Goal: Task Accomplishment & Management: Manage account settings

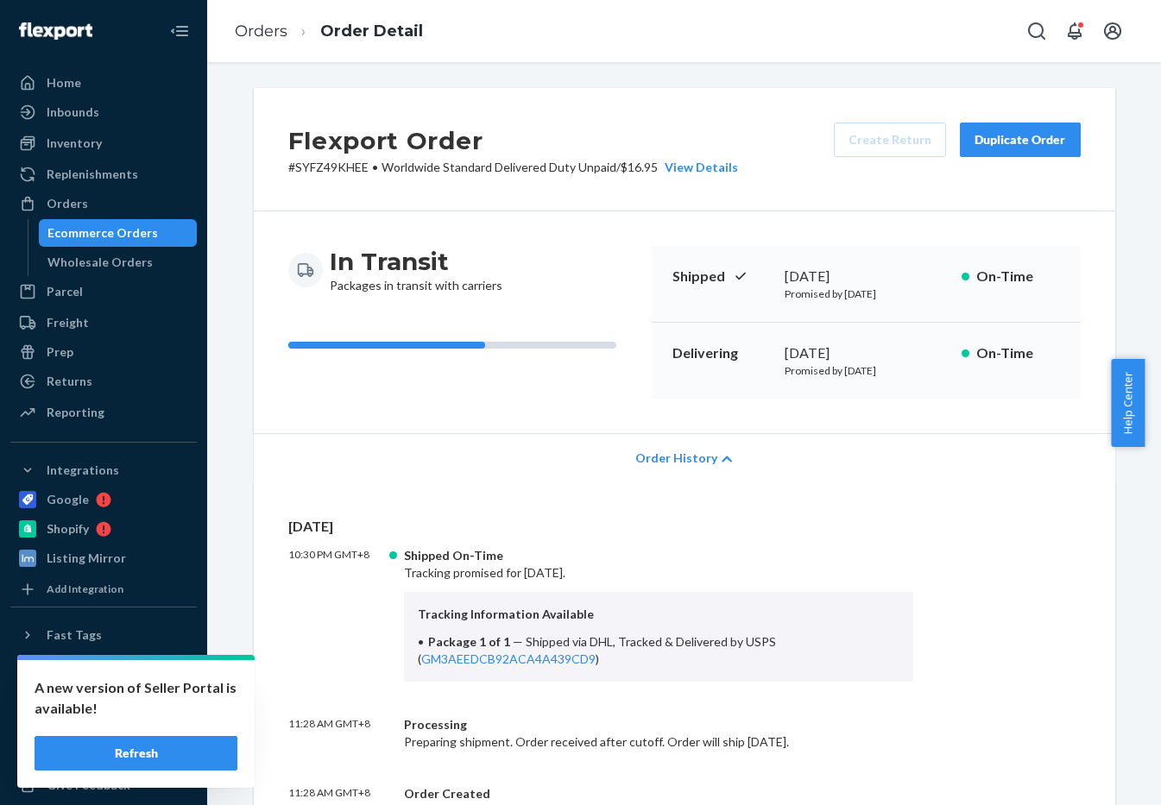
click at [85, 198] on div "Orders" at bounding box center [67, 203] width 41 height 17
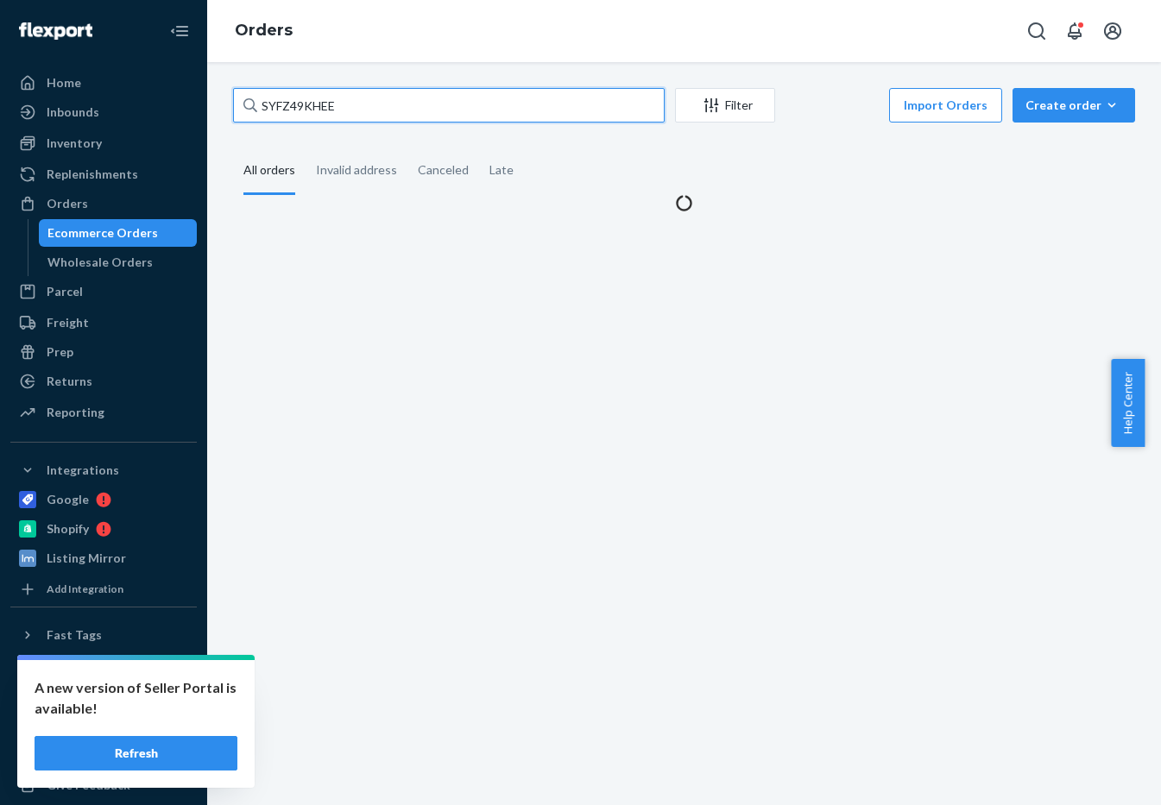
drag, startPoint x: 351, startPoint y: 115, endPoint x: -41, endPoint y: 110, distance: 392.8
click at [0, 110] on html "A new version of Seller Portal is available! Refresh Home Inbounds Shipping Pla…" at bounding box center [580, 402] width 1161 height 805
paste input "[PERSON_NAME]"
type input "[PERSON_NAME]"
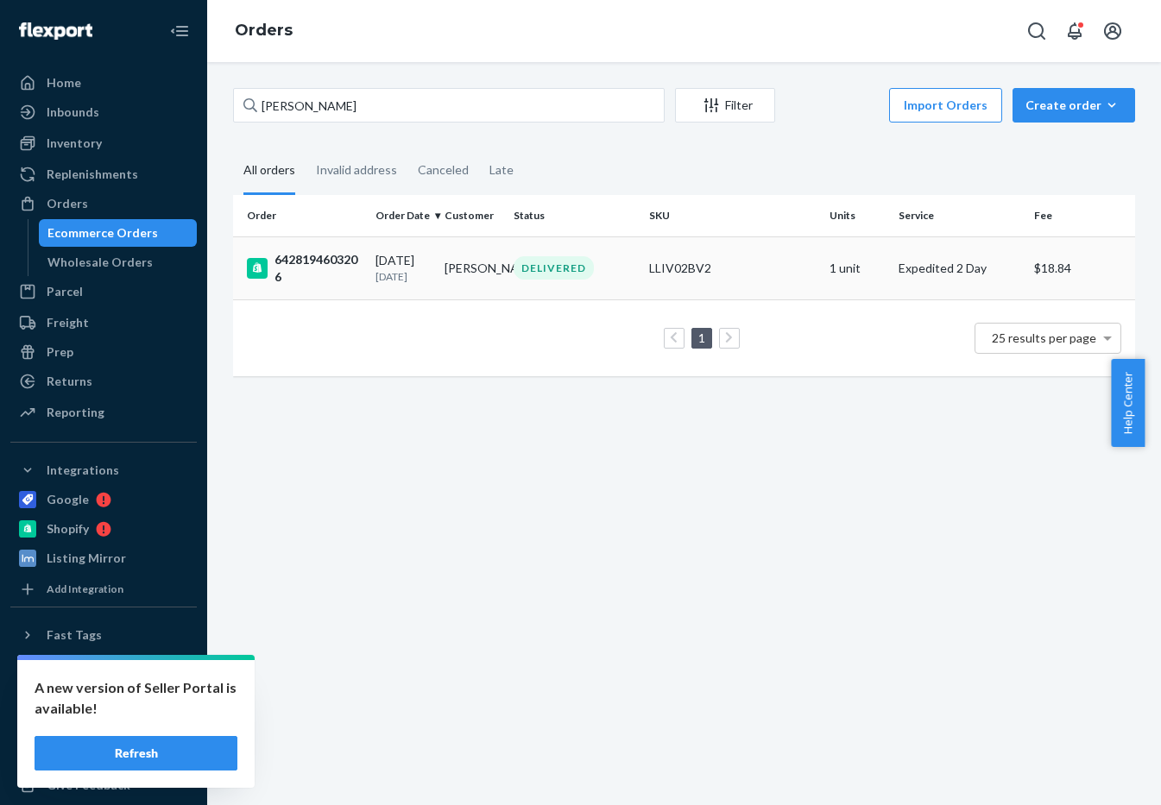
click at [451, 242] on td "[PERSON_NAME]" at bounding box center [472, 268] width 69 height 63
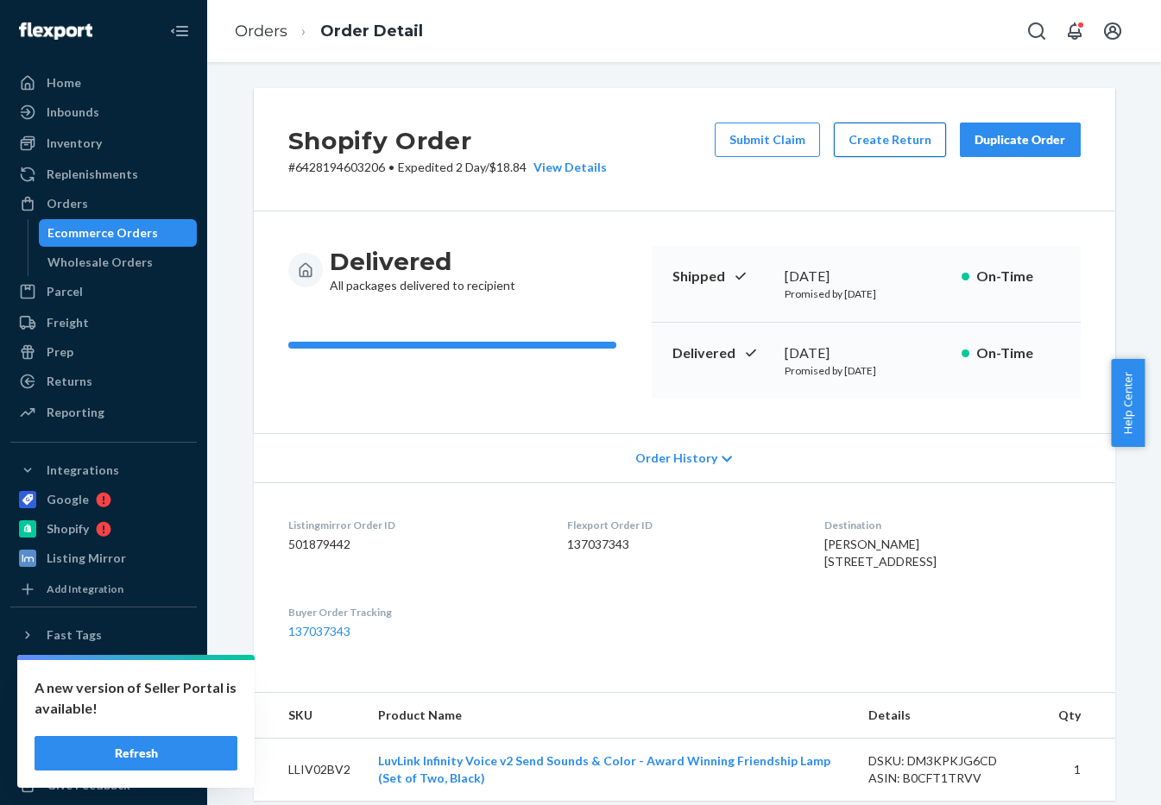
click at [848, 148] on button "Create Return" at bounding box center [890, 140] width 112 height 35
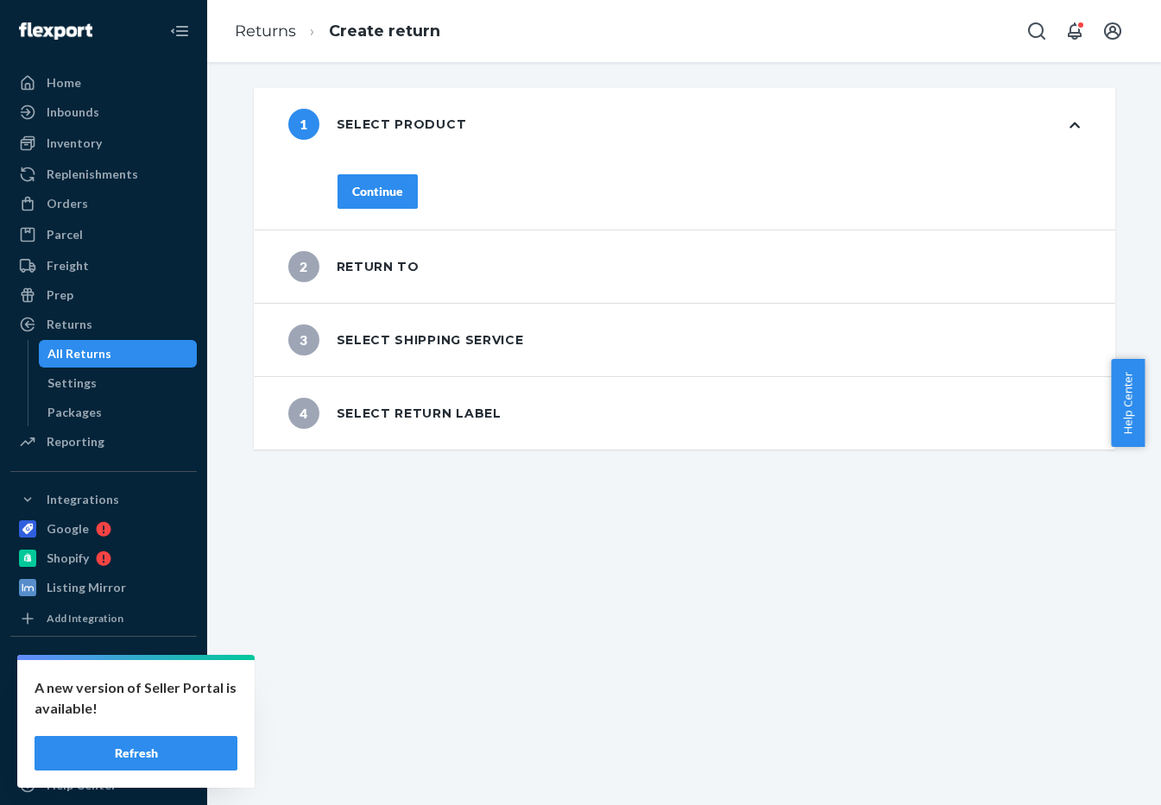
click at [850, 123] on div "1 Select product" at bounding box center [684, 124] width 861 height 73
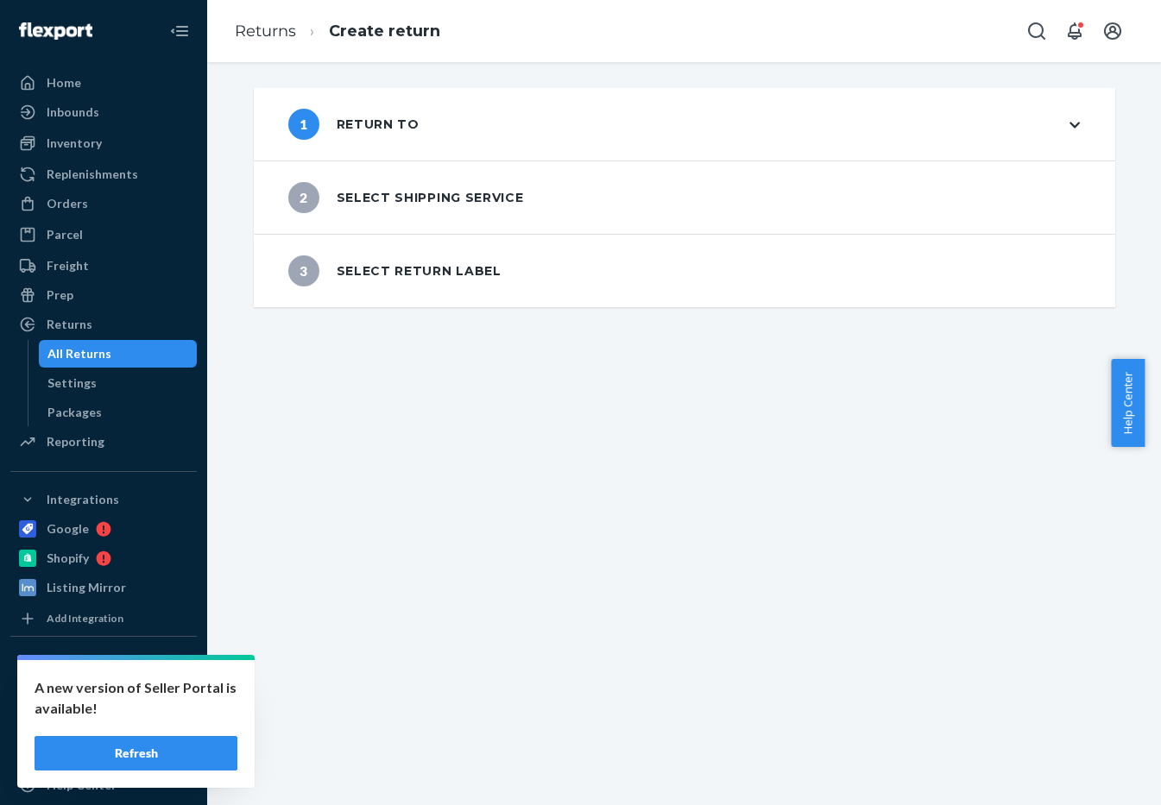
click at [850, 123] on div "1 Return to" at bounding box center [684, 124] width 861 height 73
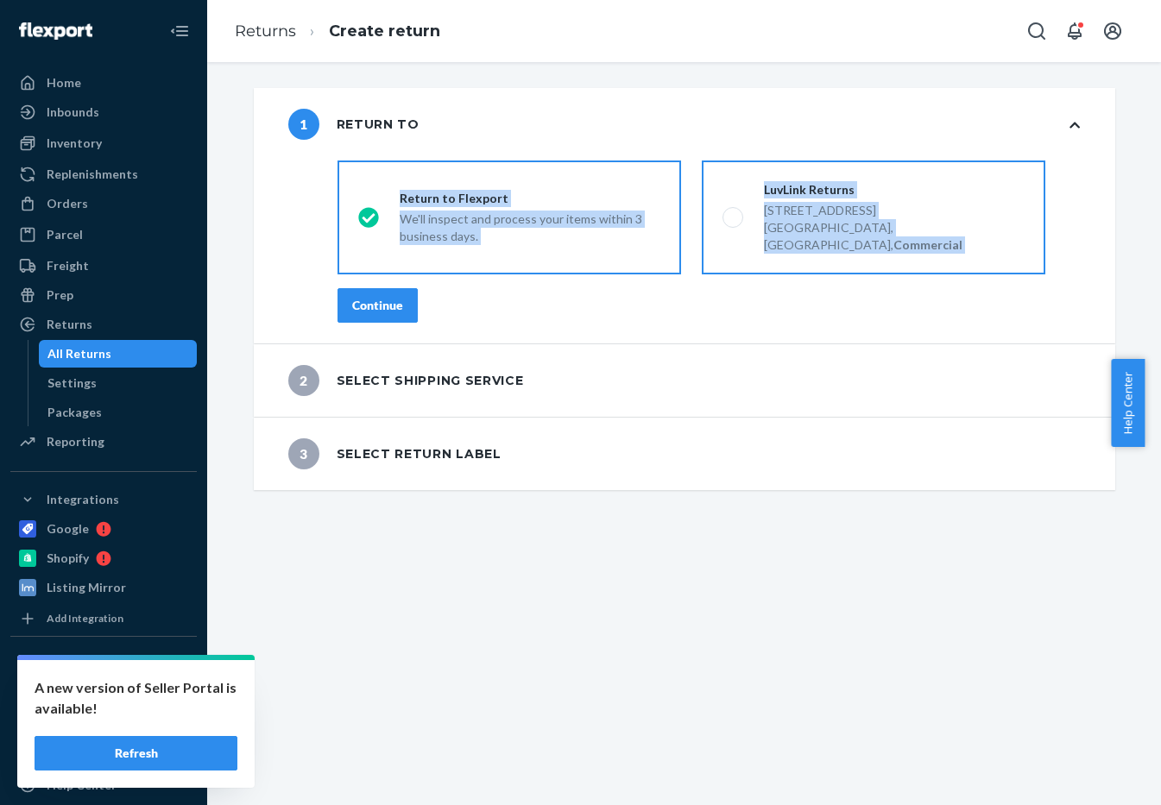
click at [752, 214] on div "LuvLink Returns 23133 Kuykendahl Rd, a 365 Tomball, TX 77375, US, Commercial" at bounding box center [883, 217] width 281 height 73
click at [734, 214] on input "LuvLink Returns 23133 Kuykendahl Rd, a 365 Tomball, TX 77375, US, Commercial" at bounding box center [727, 217] width 11 height 11
radio input "true"
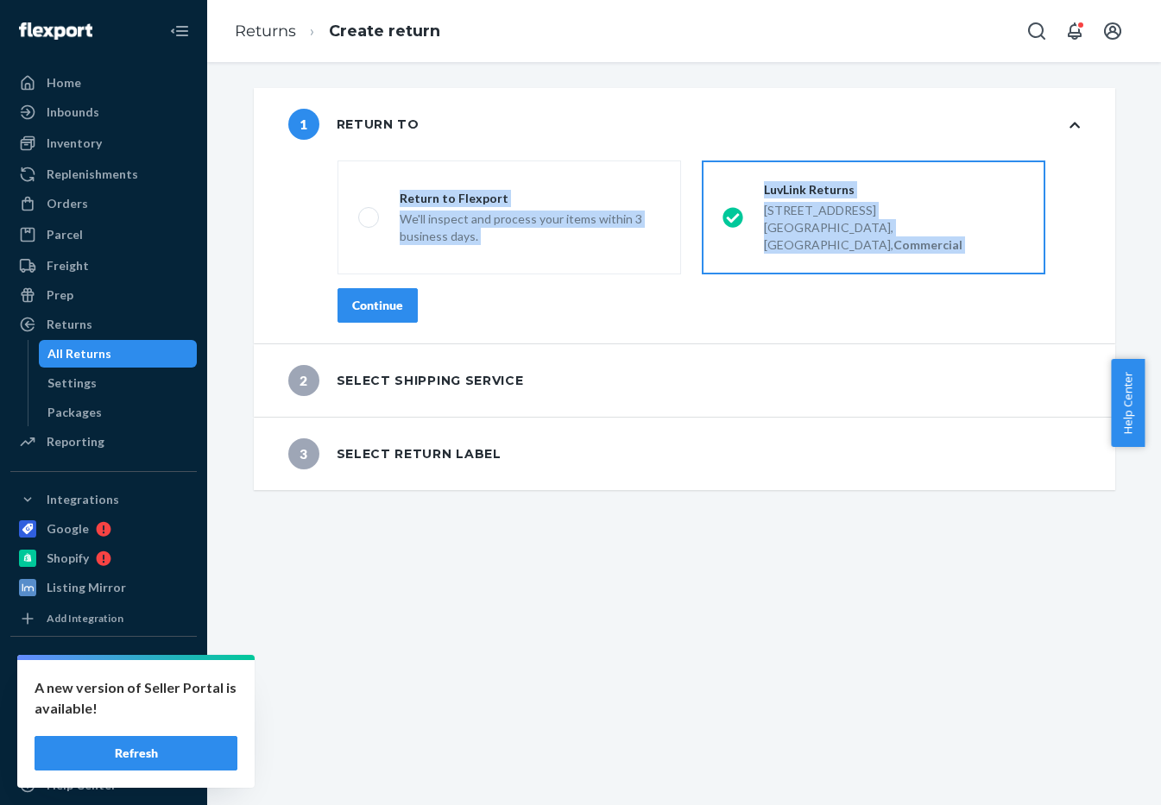
click at [728, 208] on icon at bounding box center [732, 217] width 21 height 21
click at [728, 212] on input "LuvLink Returns 23133 Kuykendahl Rd, a 365 Tomball, TX 77375, US, Commercial" at bounding box center [727, 217] width 11 height 11
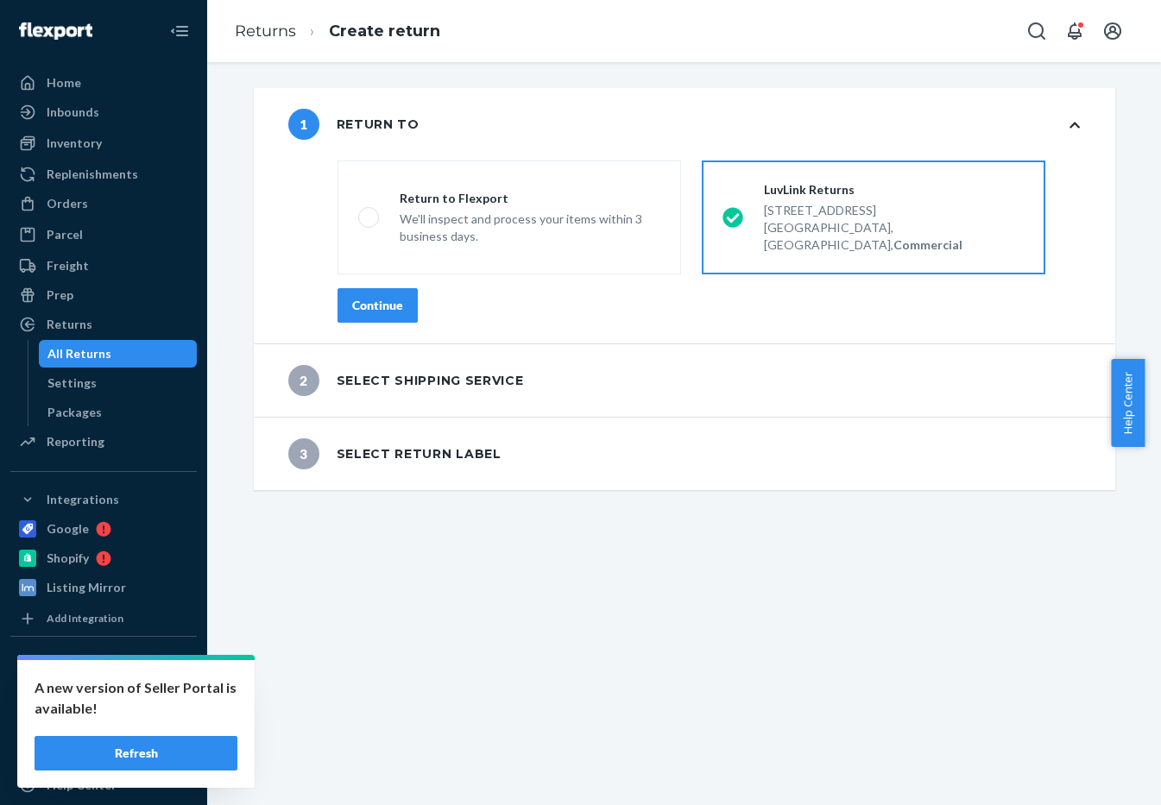
click at [722, 209] on icon at bounding box center [732, 217] width 20 height 20
click at [722, 212] on input "LuvLink Returns 23133 Kuykendahl Rd, a 365 Tomball, TX 77375, US, Commercial" at bounding box center [727, 217] width 11 height 11
click at [347, 288] on button "Continue" at bounding box center [377, 305] width 80 height 35
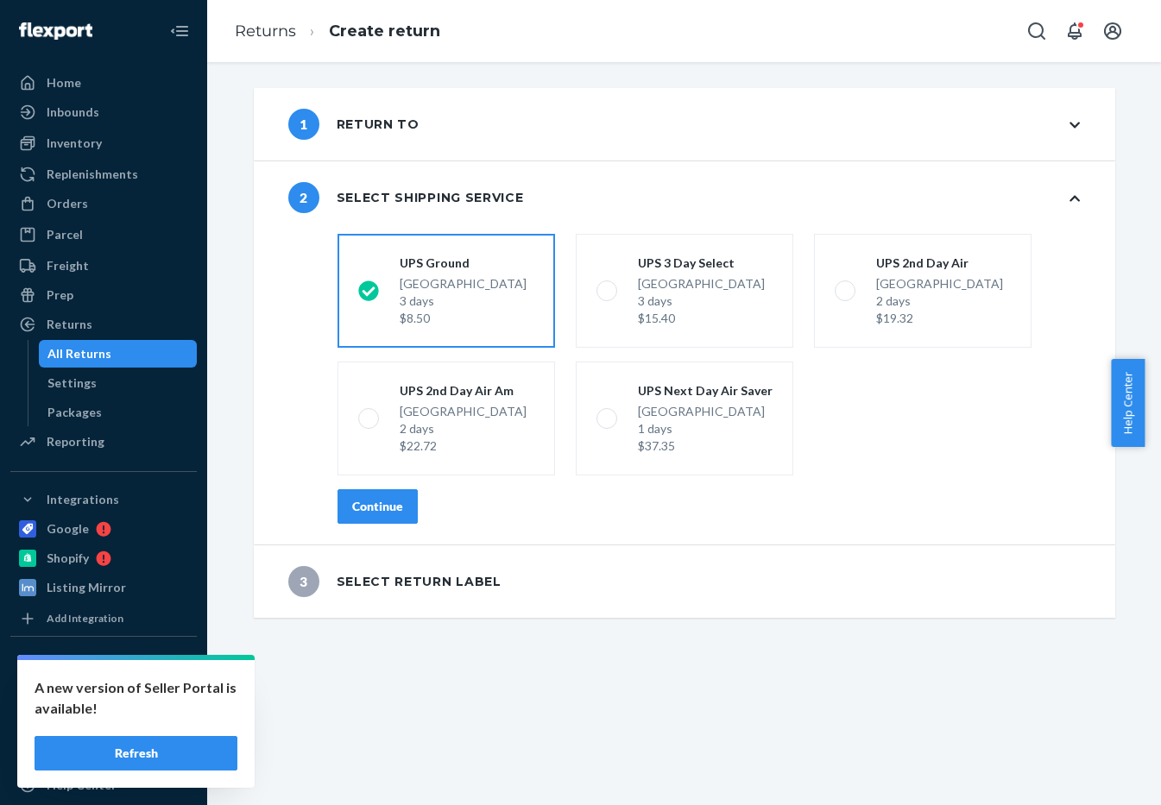
click at [493, 148] on div "1 Return to" at bounding box center [684, 124] width 861 height 73
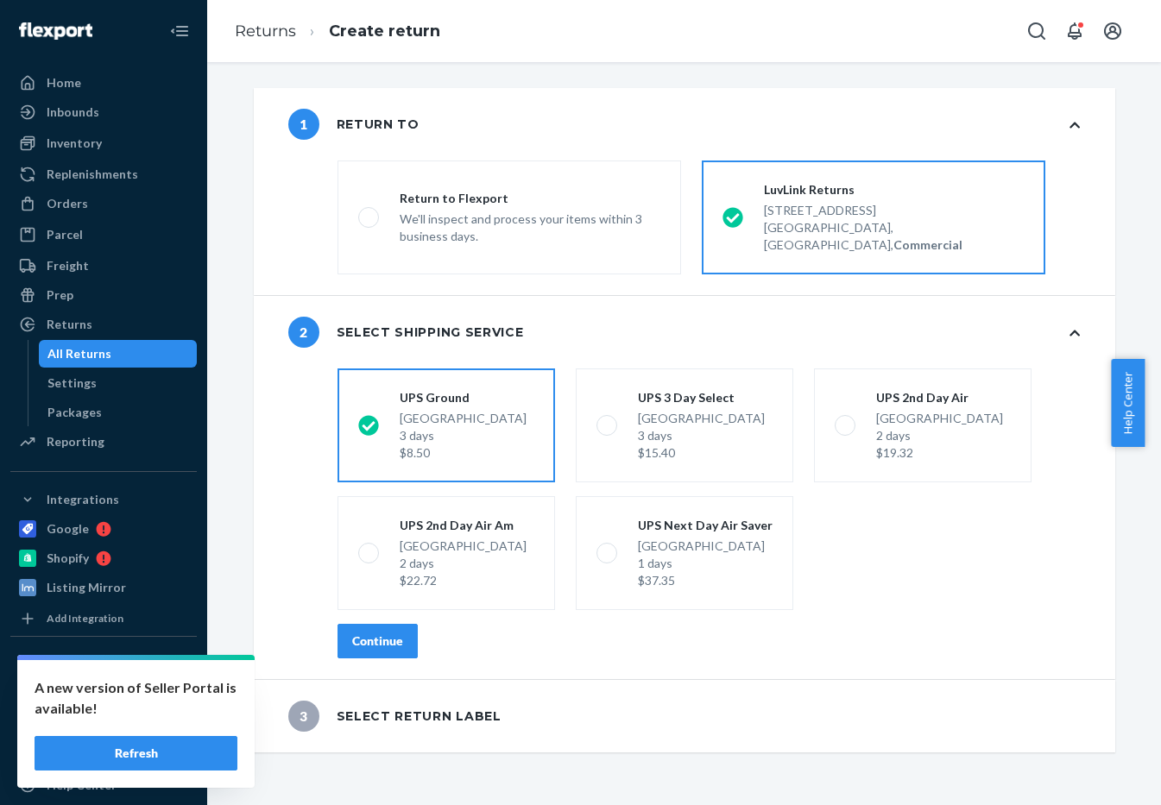
click at [733, 223] on label "LuvLink Returns 23133 Kuykendahl Rd, a 365 Tomball, TX 77375, US, Commercial" at bounding box center [874, 218] width 344 height 114
click at [733, 223] on input "LuvLink Returns 23133 Kuykendahl Rd, a 365 Tomball, TX 77375, US, Commercial" at bounding box center [727, 217] width 11 height 11
click at [433, 410] on div "Tomball TX, 77375 3 days $8.50" at bounding box center [463, 436] width 127 height 52
click at [369, 420] on input "UPS Ground Tomball TX, 77375 3 days $8.50" at bounding box center [363, 425] width 11 height 11
click at [394, 633] on div "Continue" at bounding box center [377, 641] width 51 height 17
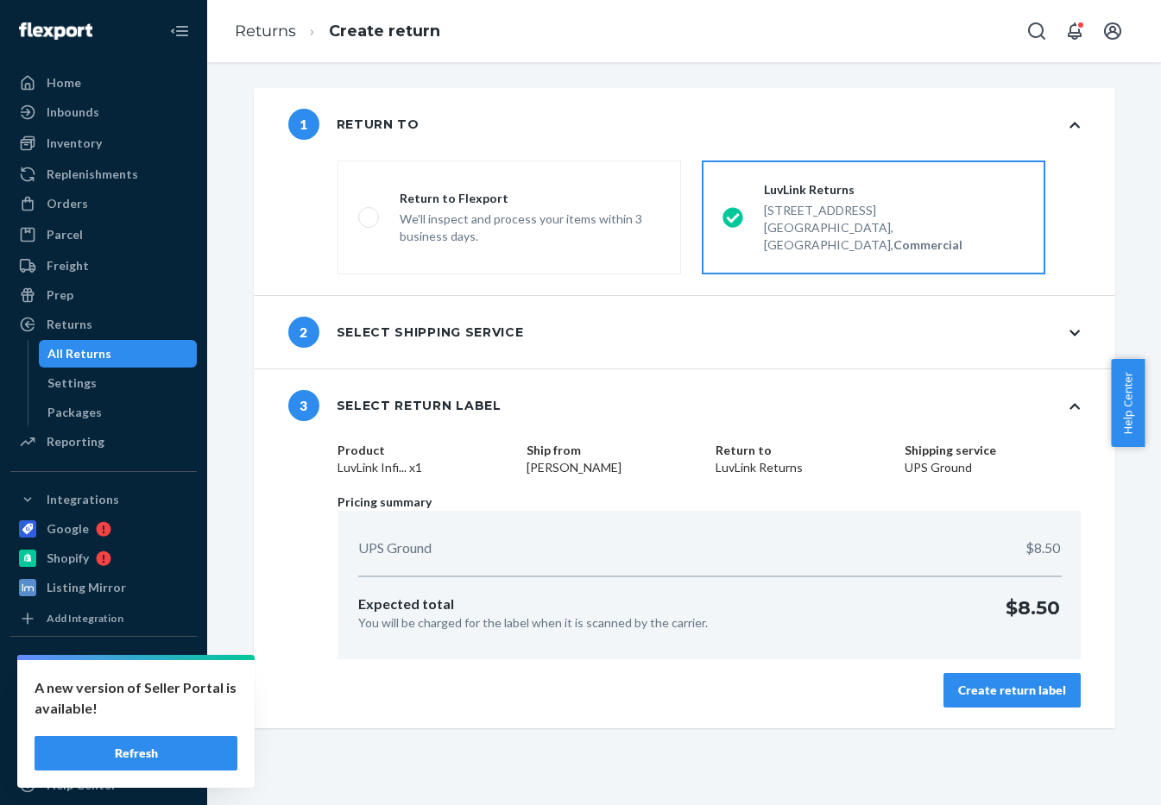
click at [934, 678] on div "Create return label" at bounding box center [708, 690] width 742 height 35
click at [948, 679] on button "Create return label" at bounding box center [1011, 690] width 137 height 35
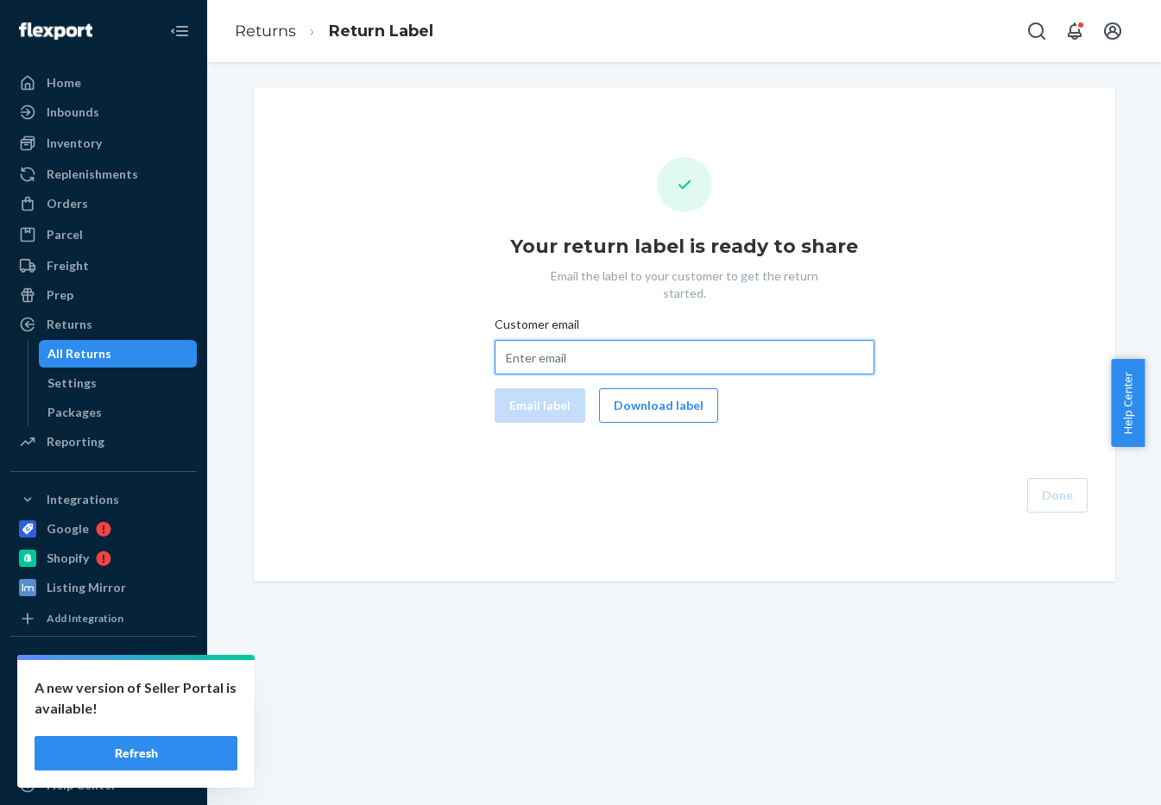
click at [634, 340] on input "Customer email" at bounding box center [685, 357] width 380 height 35
paste input "kalexander@icreativecanvas.com"
type input "kalexander@icreativecanvas.com"
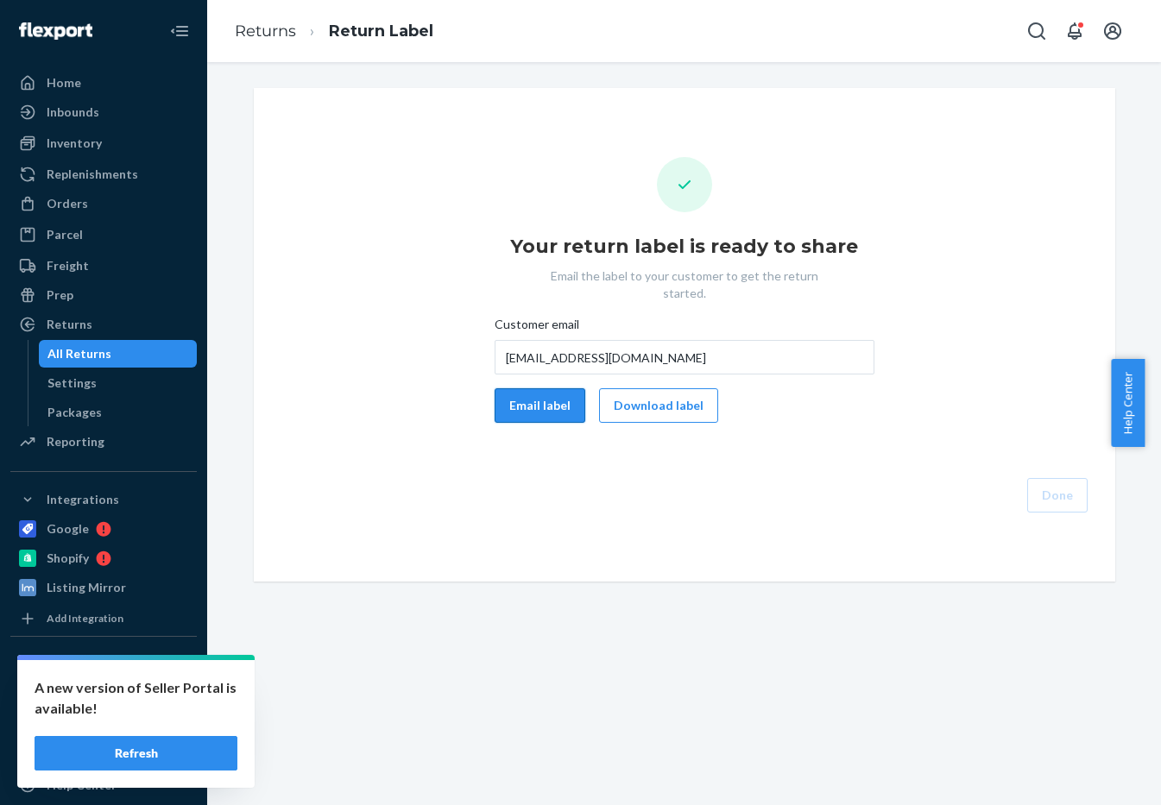
click at [508, 403] on button "Email label" at bounding box center [540, 405] width 91 height 35
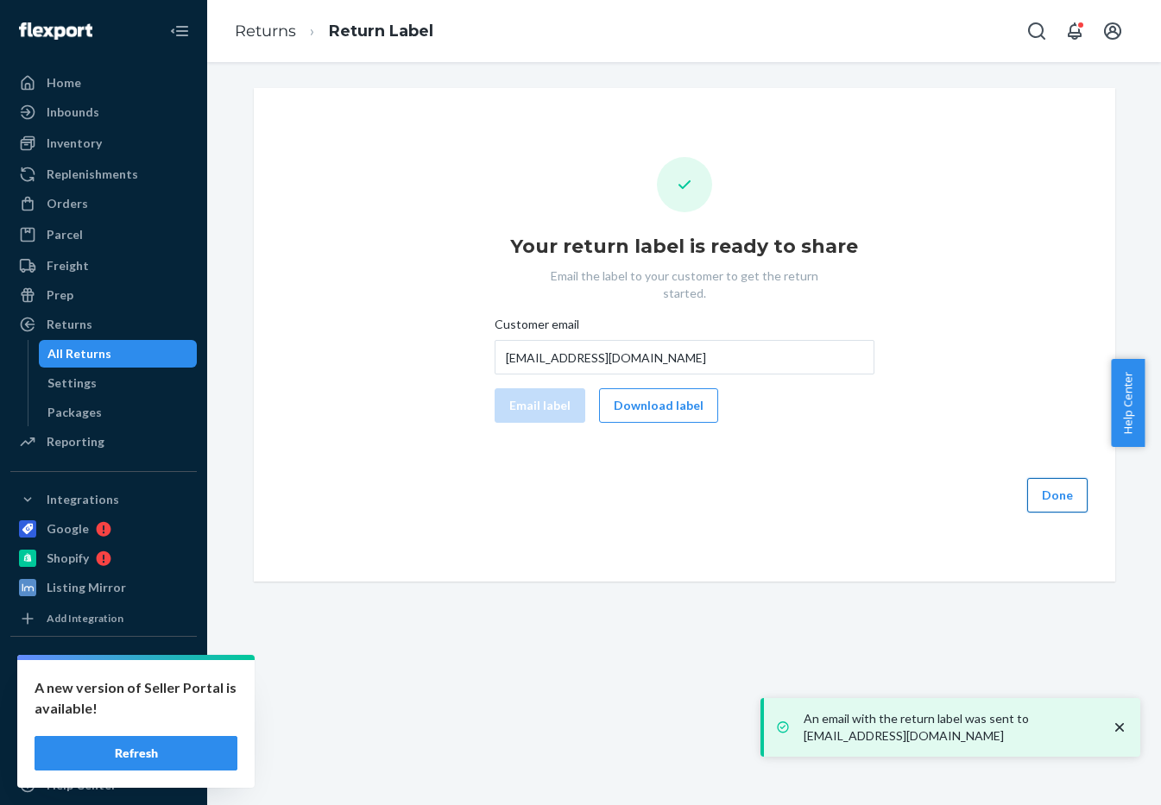
click at [1050, 478] on button "Done" at bounding box center [1057, 495] width 60 height 35
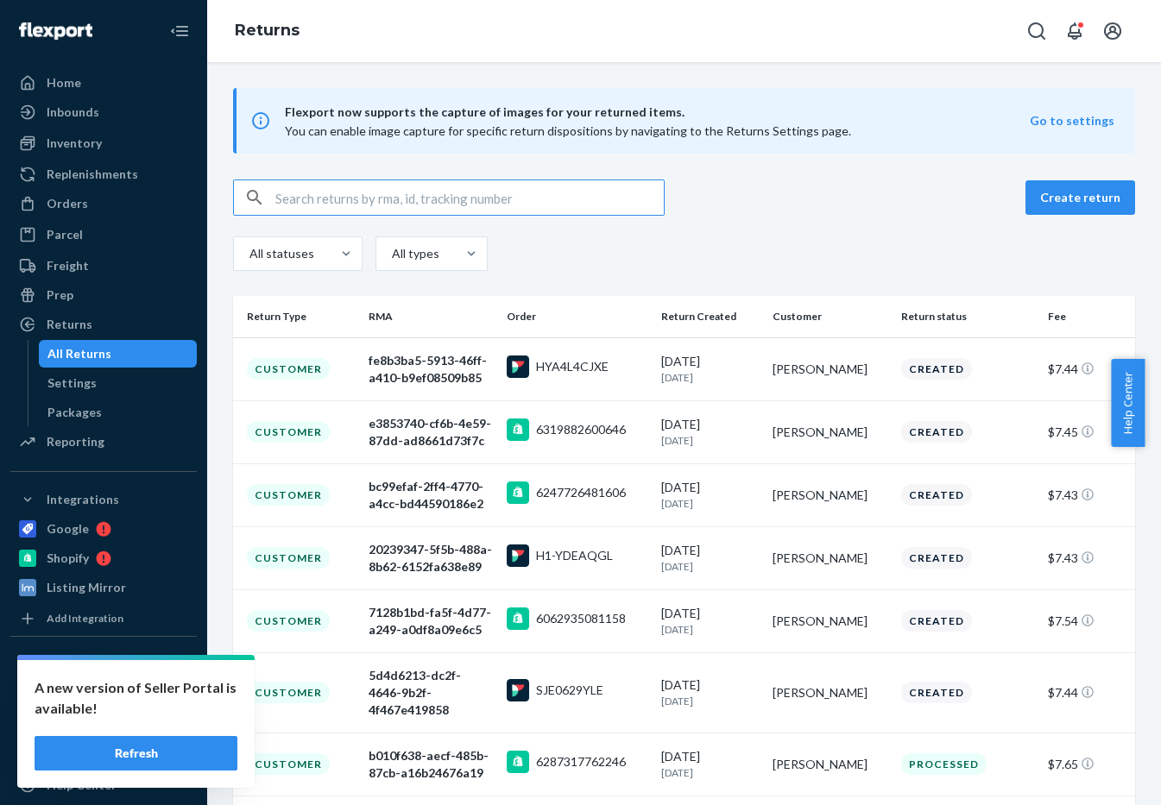
click at [140, 344] on div "All Returns" at bounding box center [118, 354] width 155 height 24
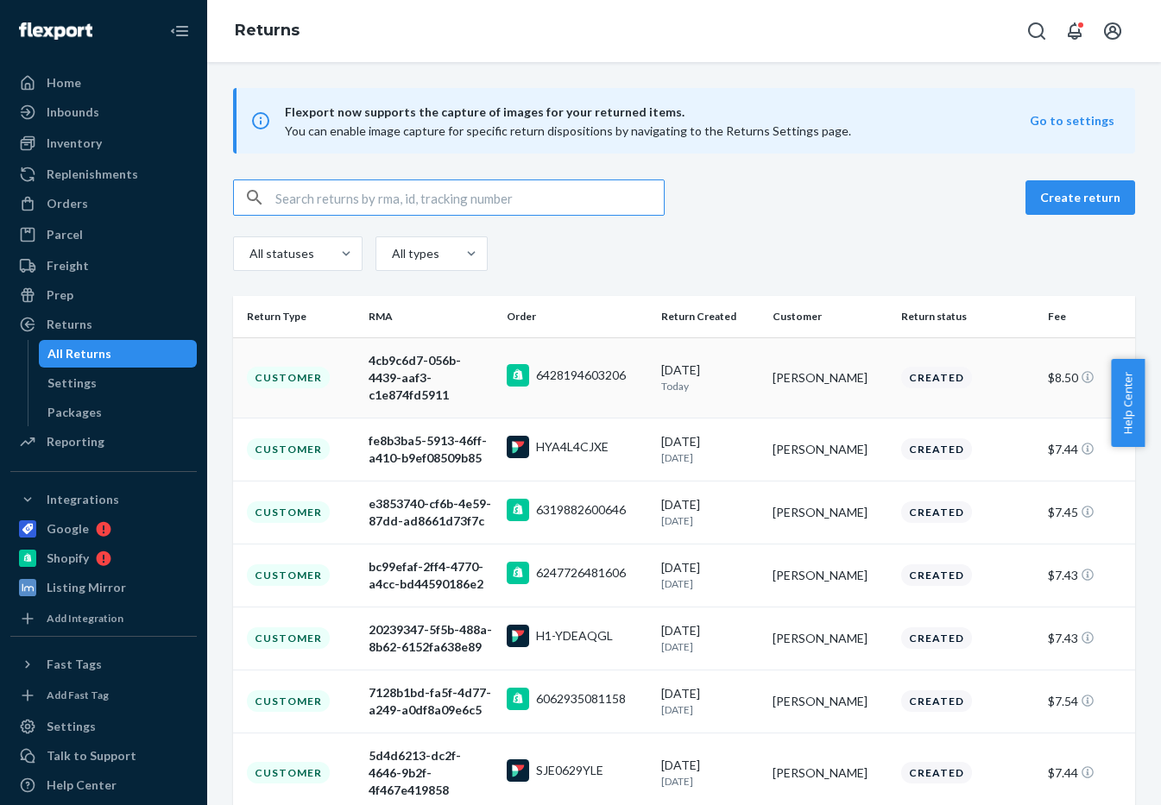
click at [654, 366] on td "[DATE] [DATE]" at bounding box center [709, 377] width 111 height 80
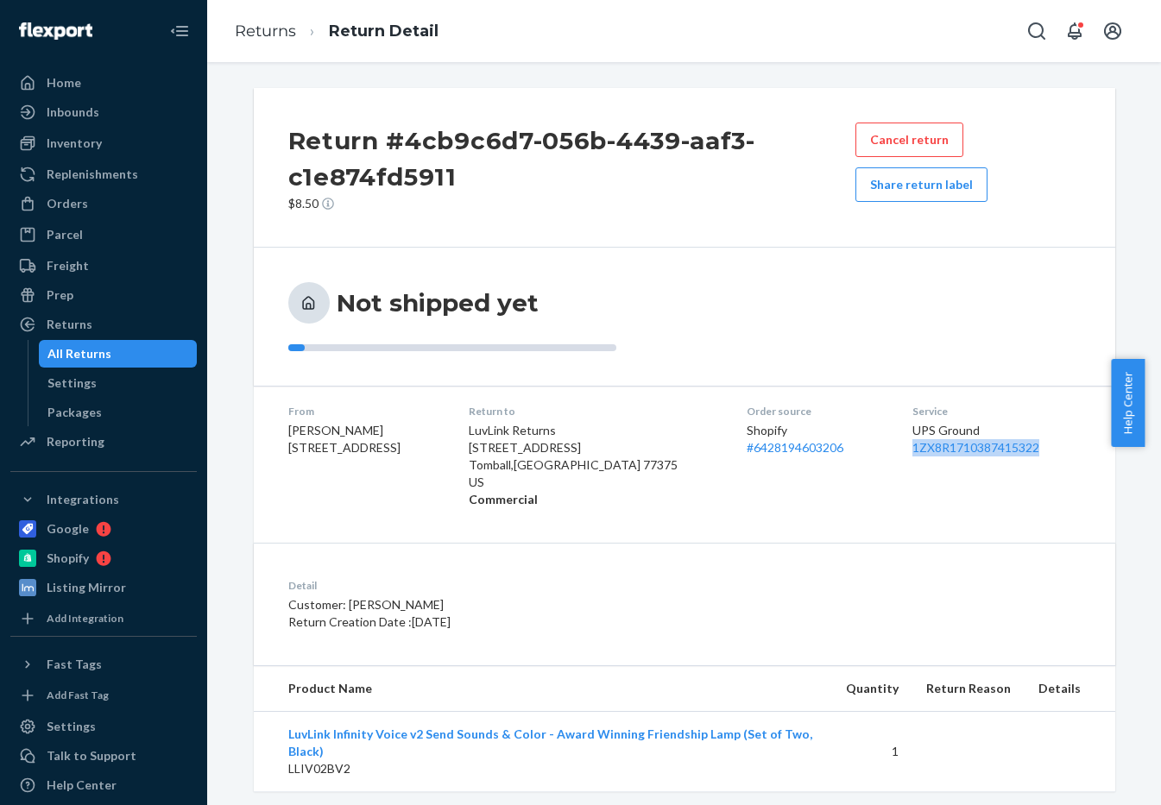
drag, startPoint x: 1032, startPoint y: 451, endPoint x: 888, endPoint y: 470, distance: 145.4
click at [888, 470] on dl "From [PERSON_NAME] [STREET_ADDRESS] Return to LuvLink Returns [STREET_ADDRESS] …" at bounding box center [684, 456] width 861 height 140
copy link "1ZX8R1710387415322"
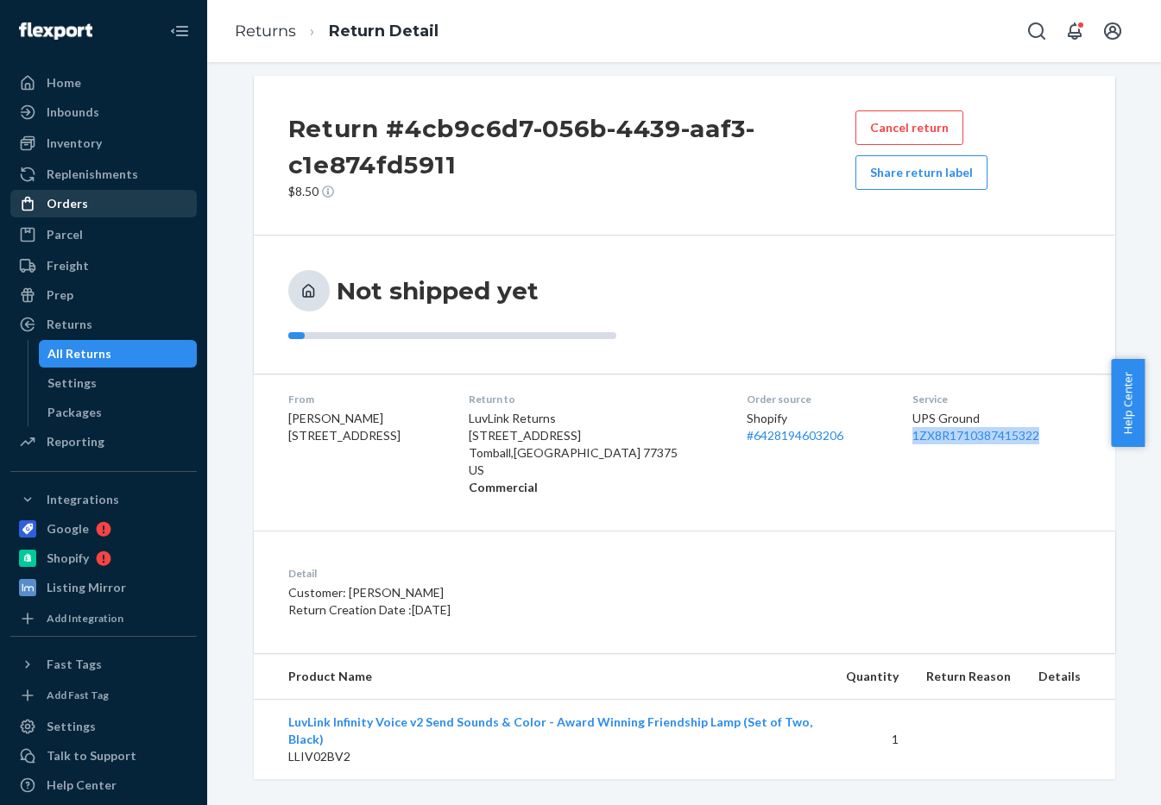
click at [88, 212] on div "Orders" at bounding box center [103, 204] width 183 height 24
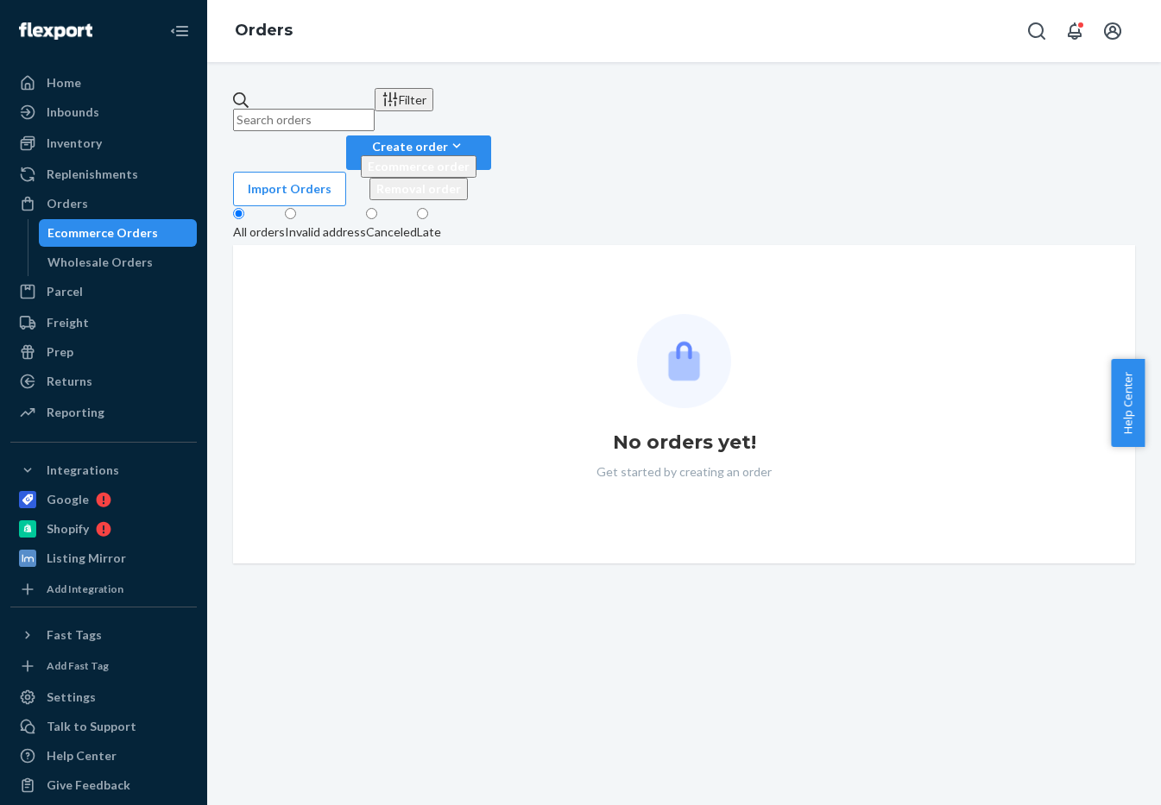
click at [348, 109] on input "text" at bounding box center [304, 120] width 142 height 22
paste input "SYFZ49KHEE"
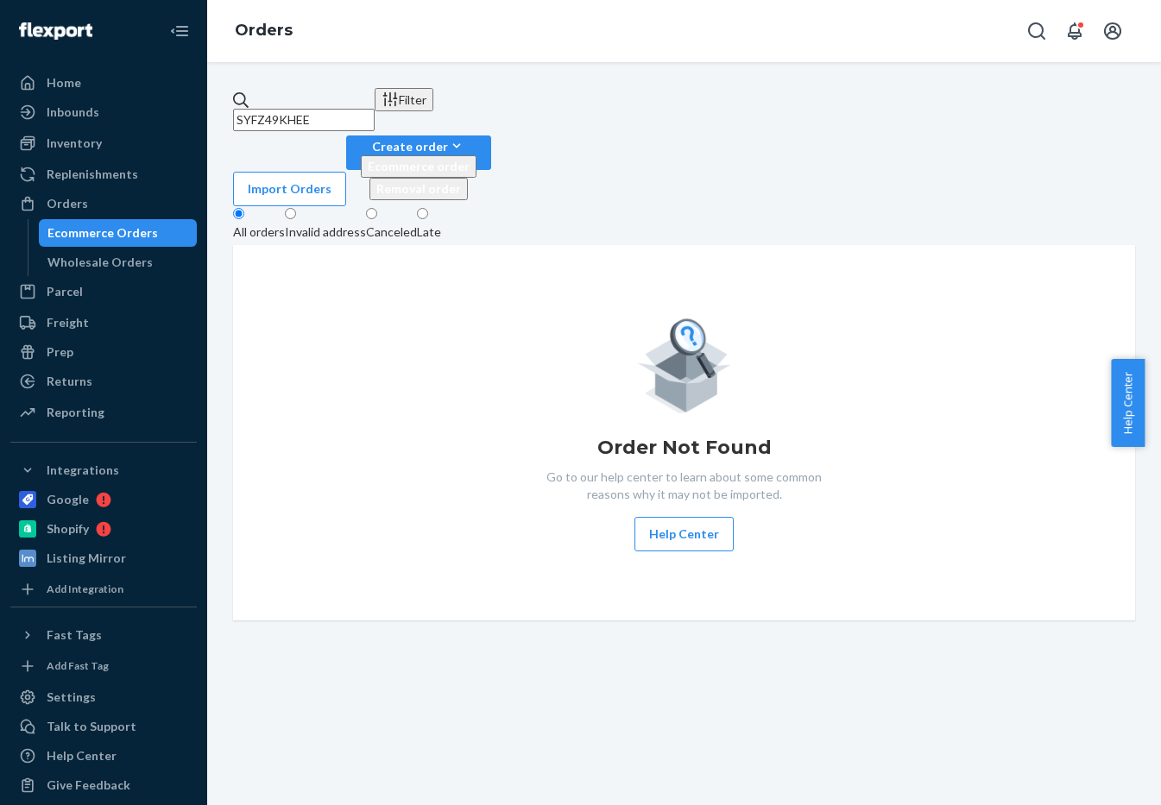
type input "SYFZ49KHEE"
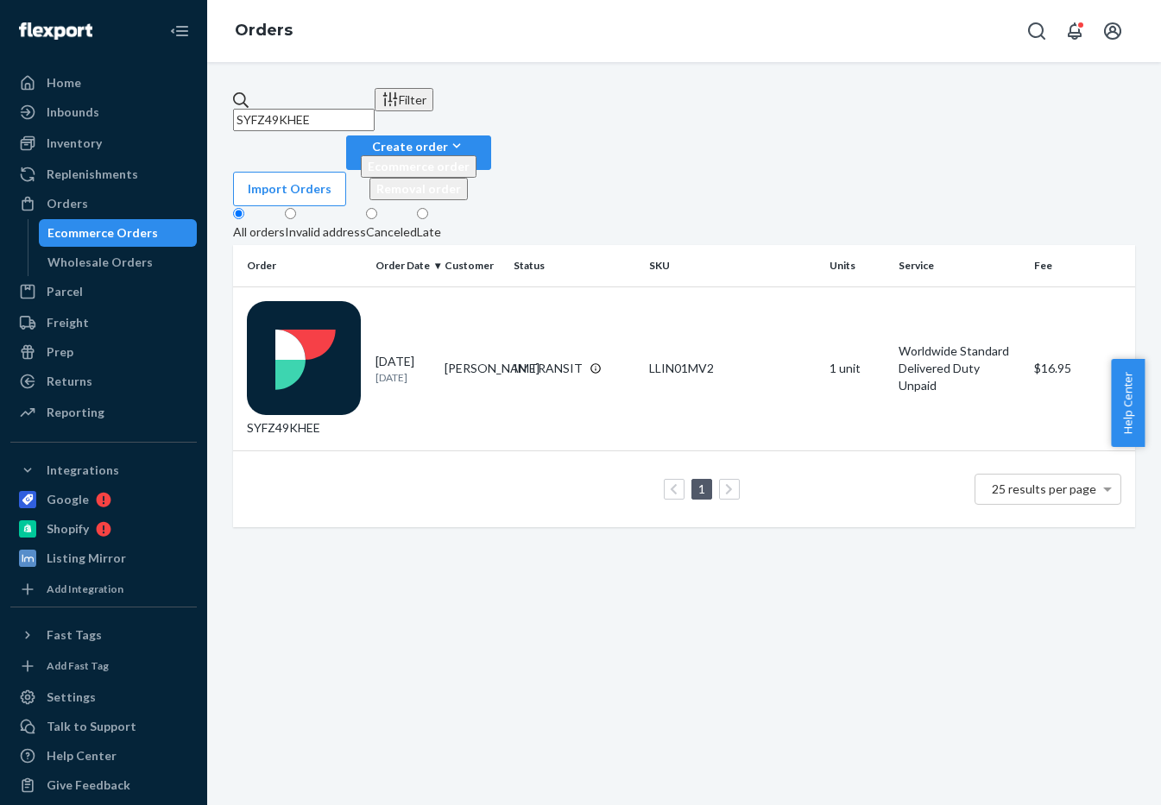
click at [709, 735] on div "SYFZ49KHEE Filter Import Orders Create order Ecommerce order Removal order All …" at bounding box center [684, 433] width 954 height 743
click at [394, 370] on p "[DATE]" at bounding box center [402, 377] width 55 height 15
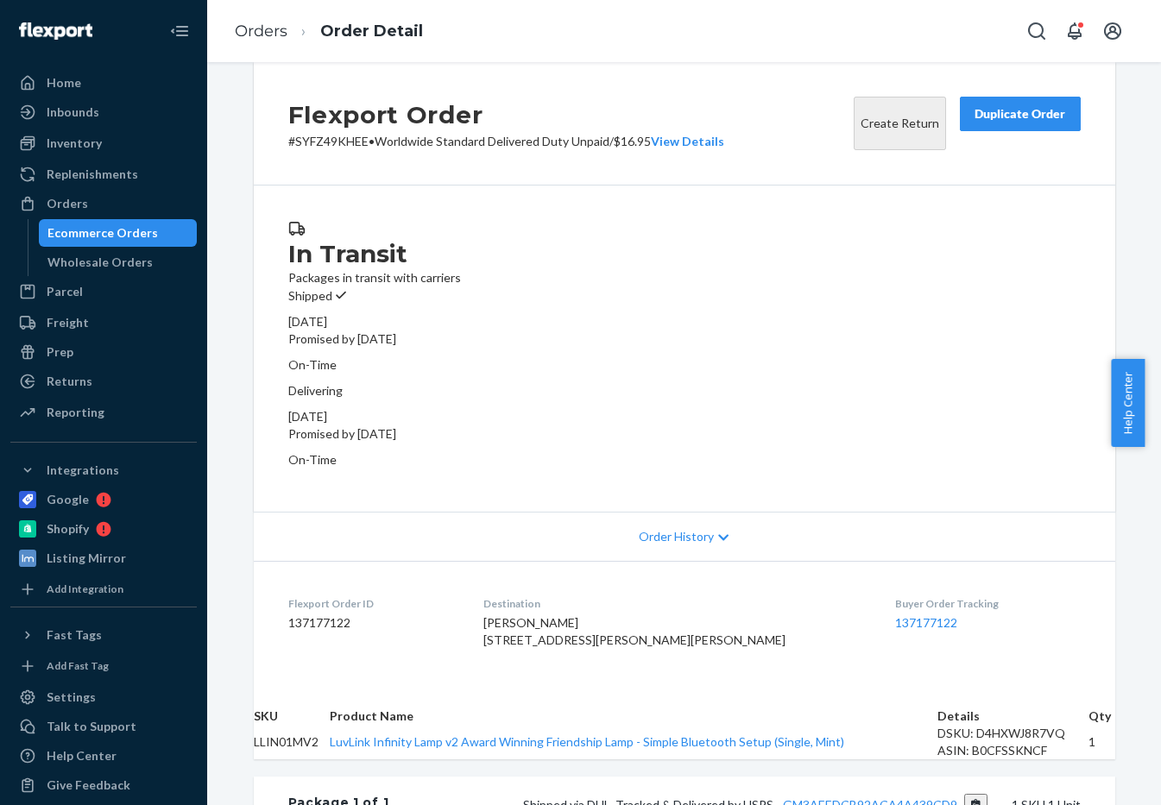
click at [974, 123] on div "Duplicate Order" at bounding box center [1019, 113] width 91 height 17
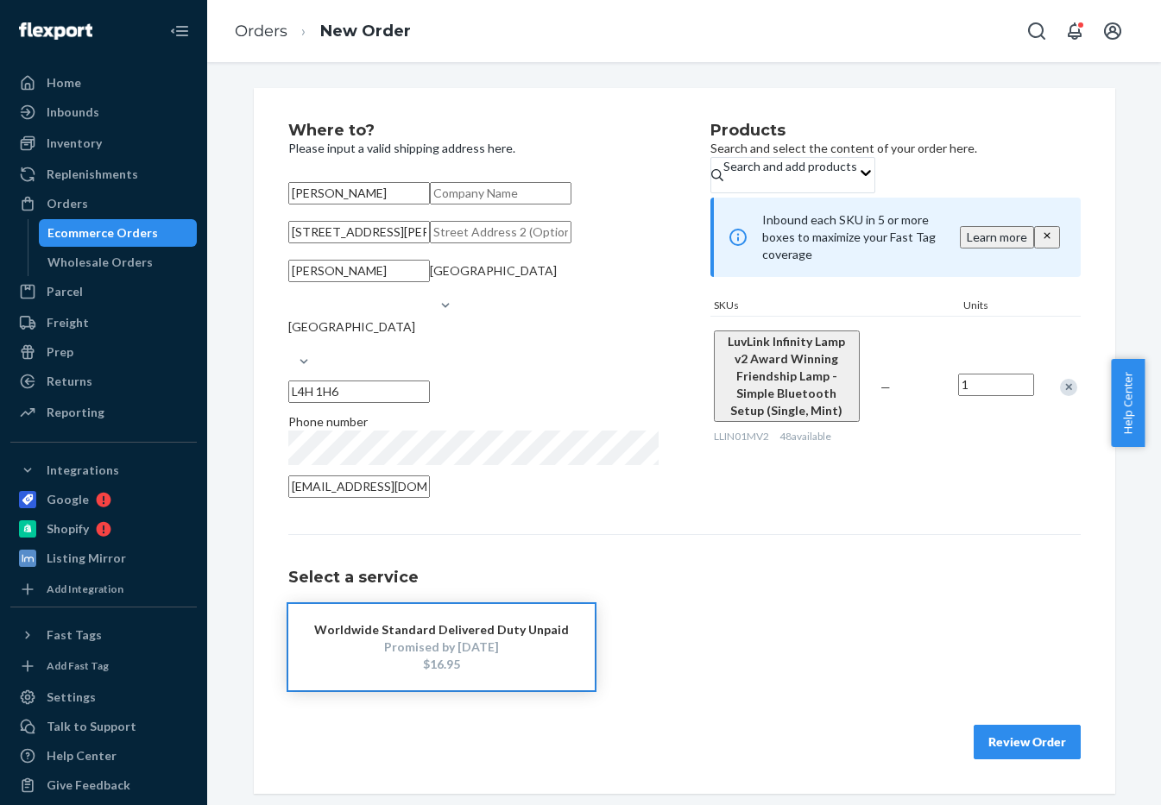
click at [342, 673] on div "$16.95" at bounding box center [441, 664] width 255 height 17
click at [1014, 751] on button "Review Order" at bounding box center [1027, 742] width 107 height 35
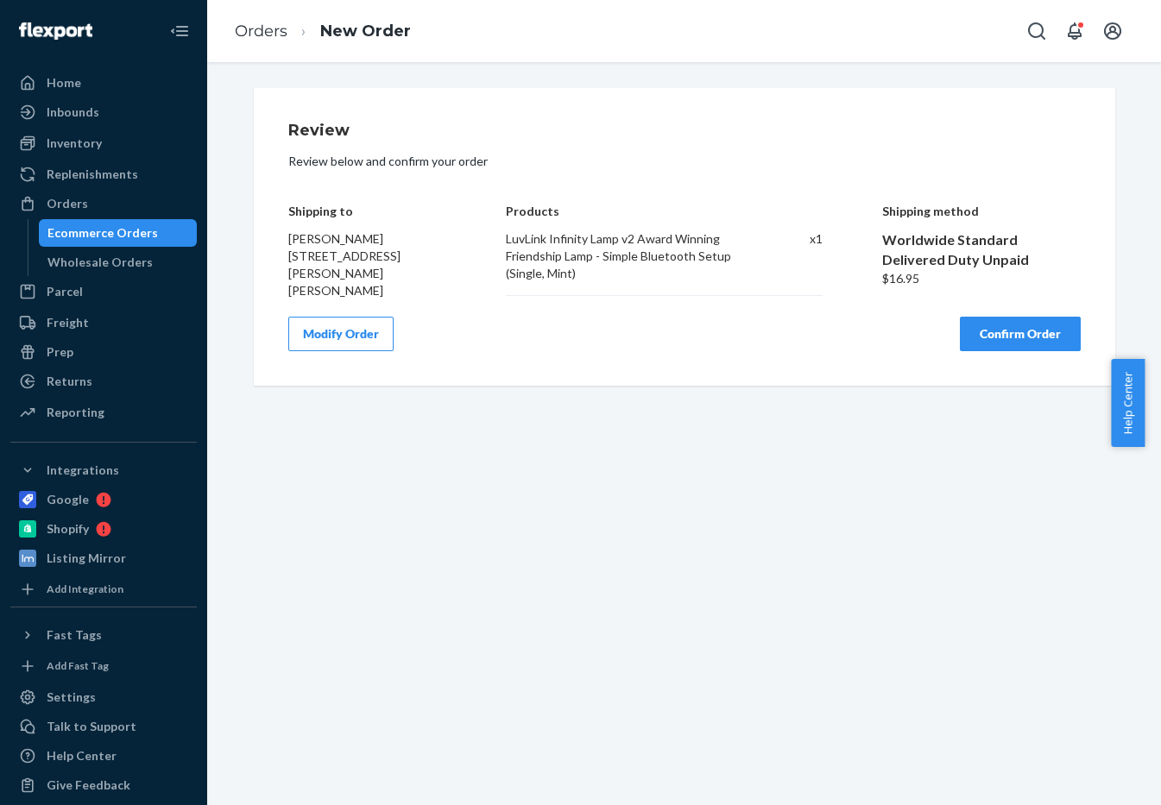
scroll to position [0, 0]
click at [970, 340] on button "Confirm Order" at bounding box center [1020, 334] width 121 height 35
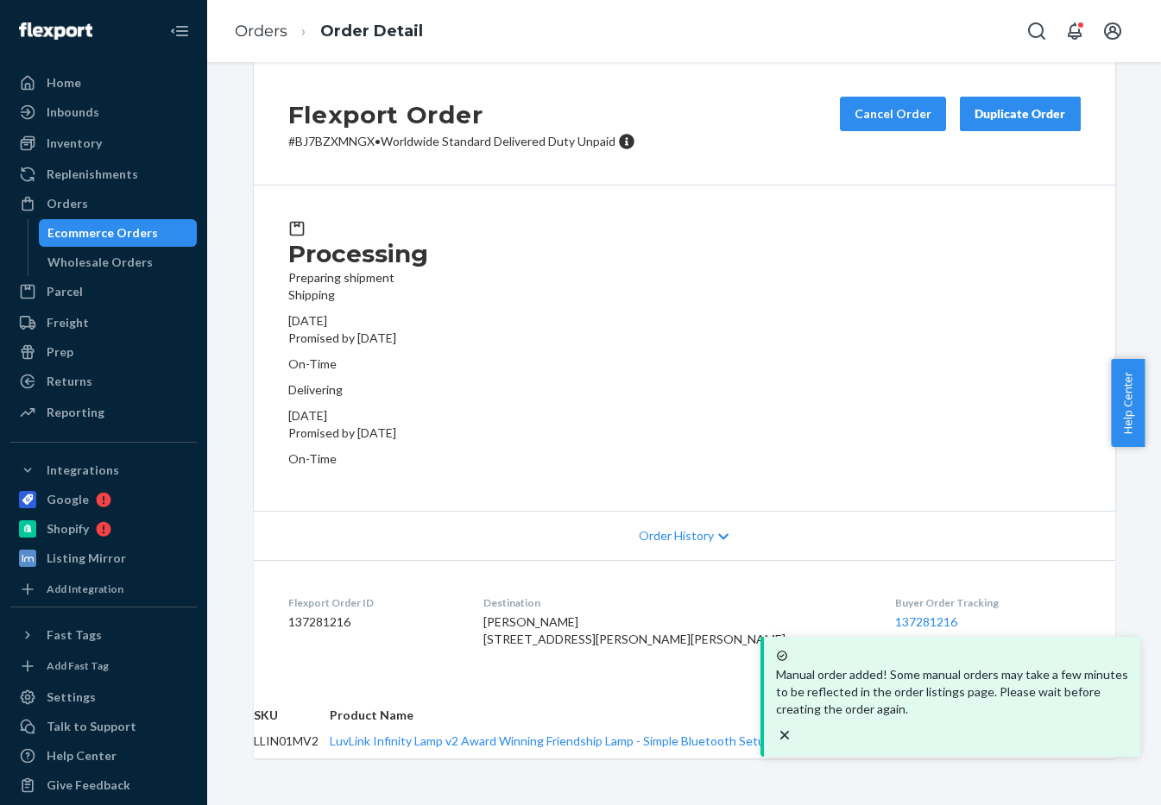
drag, startPoint x: 859, startPoint y: 413, endPoint x: 859, endPoint y: 449, distance: 36.3
click at [859, 418] on div "Processing Preparing shipment Shipping [DATE] Promised by [DATE] On-Time Delive…" at bounding box center [684, 348] width 861 height 325
drag, startPoint x: 627, startPoint y: 538, endPoint x: 585, endPoint y: 540, distance: 41.5
click at [585, 614] on div "[PERSON_NAME] [STREET_ADDRESS][PERSON_NAME][PERSON_NAME]" at bounding box center [675, 631] width 384 height 35
click at [585, 615] on span "[PERSON_NAME] [STREET_ADDRESS][PERSON_NAME][PERSON_NAME]" at bounding box center [634, 631] width 302 height 32
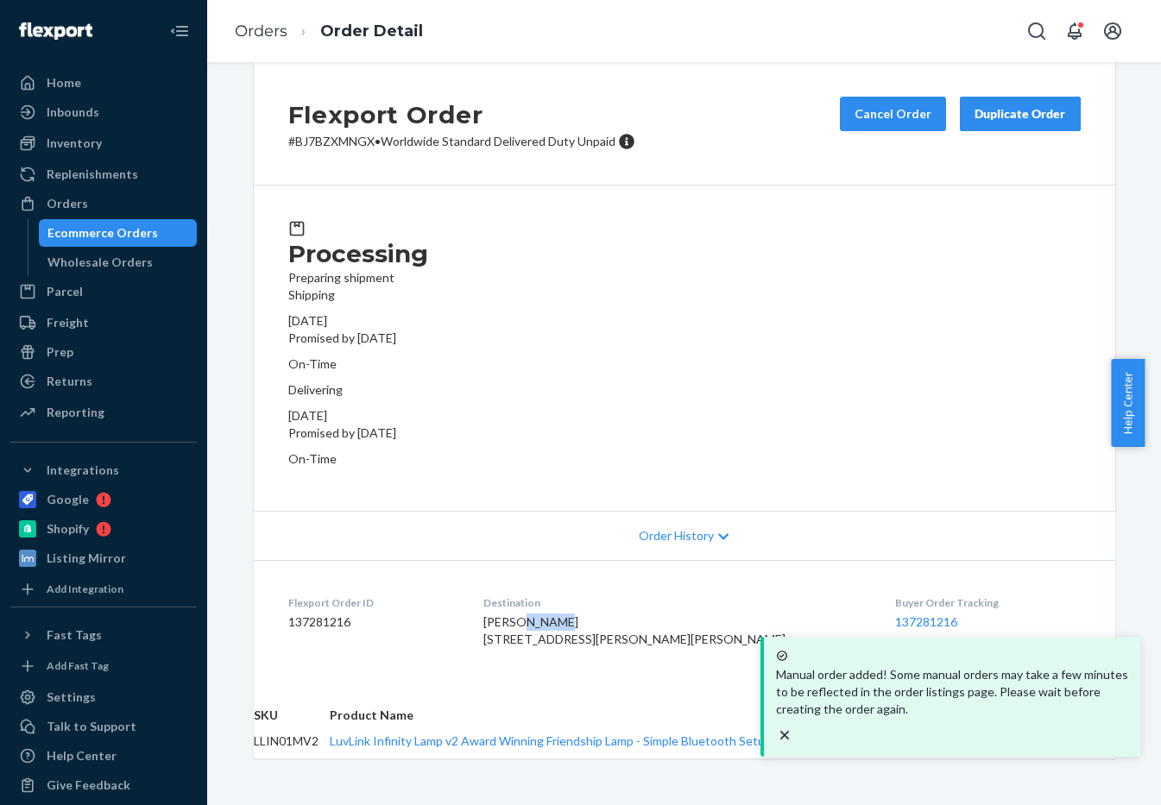
click at [585, 615] on span "[PERSON_NAME] [STREET_ADDRESS][PERSON_NAME][PERSON_NAME]" at bounding box center [634, 631] width 302 height 32
copy span "[PERSON_NAME]"
click at [911, 560] on dl "Flexport Order ID 137281216 Destination [PERSON_NAME] [STREET_ADDRESS][PERSON_N…" at bounding box center [684, 624] width 861 height 129
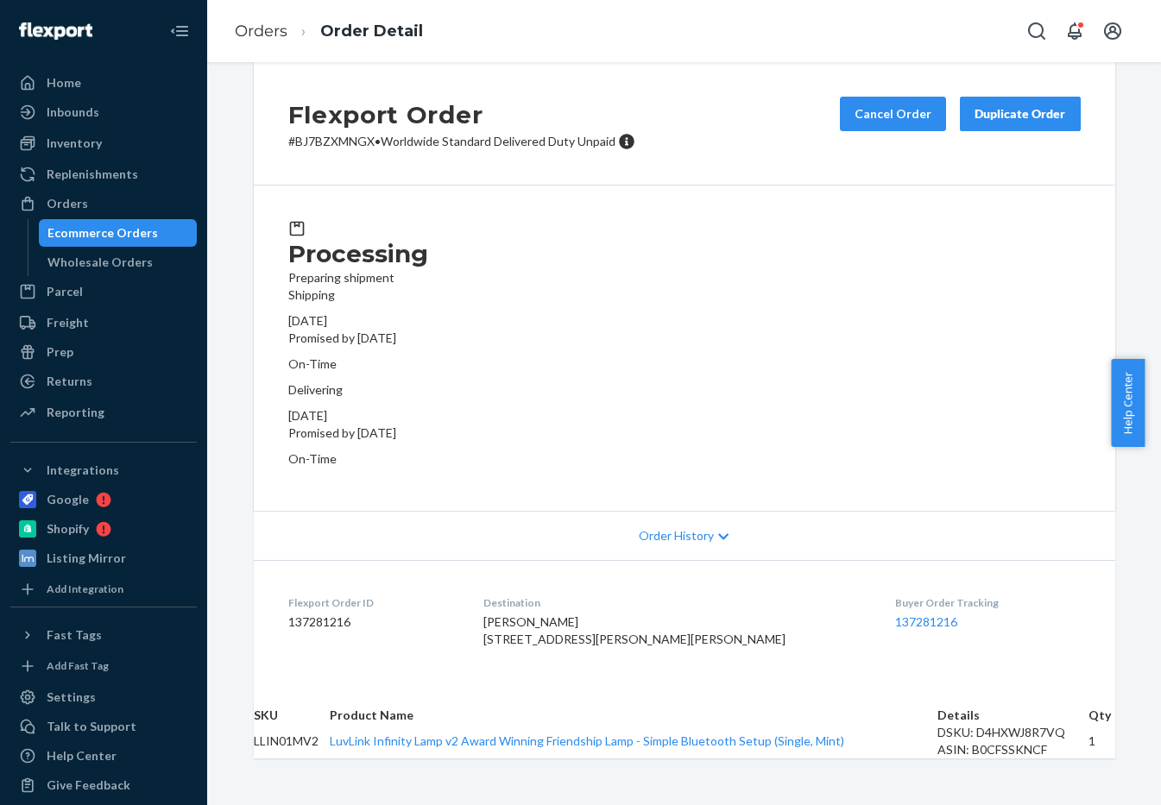
click at [325, 150] on p "# BJ7BZXMNGX • Worldwide Standard Delivered Duty Unpaid" at bounding box center [461, 141] width 347 height 17
copy p "BJ7BZXMNGX"
click at [119, 199] on div "Orders" at bounding box center [103, 204] width 183 height 24
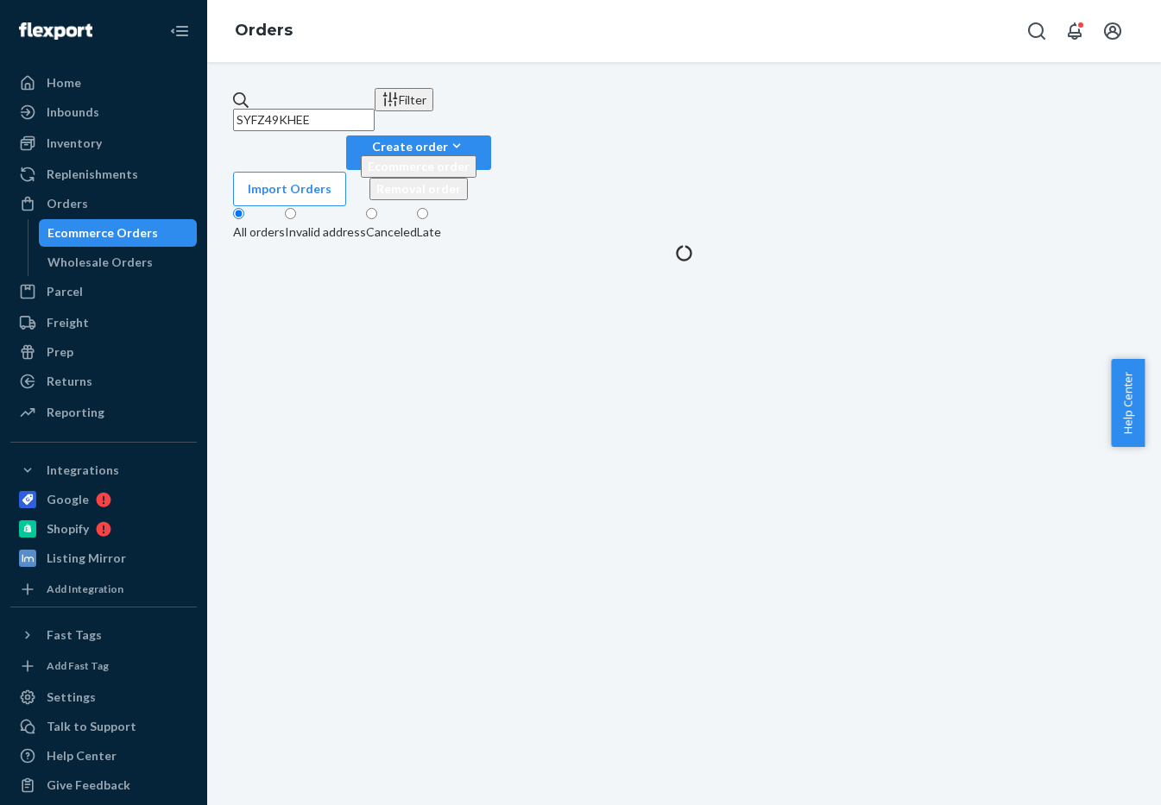
click at [313, 109] on input "SYFZ49KHEE" at bounding box center [304, 120] width 142 height 22
paste input "1ZX8R1710387415322"
type input "1ZX8R1710387415322"
click at [106, 376] on div "Returns" at bounding box center [103, 381] width 183 height 24
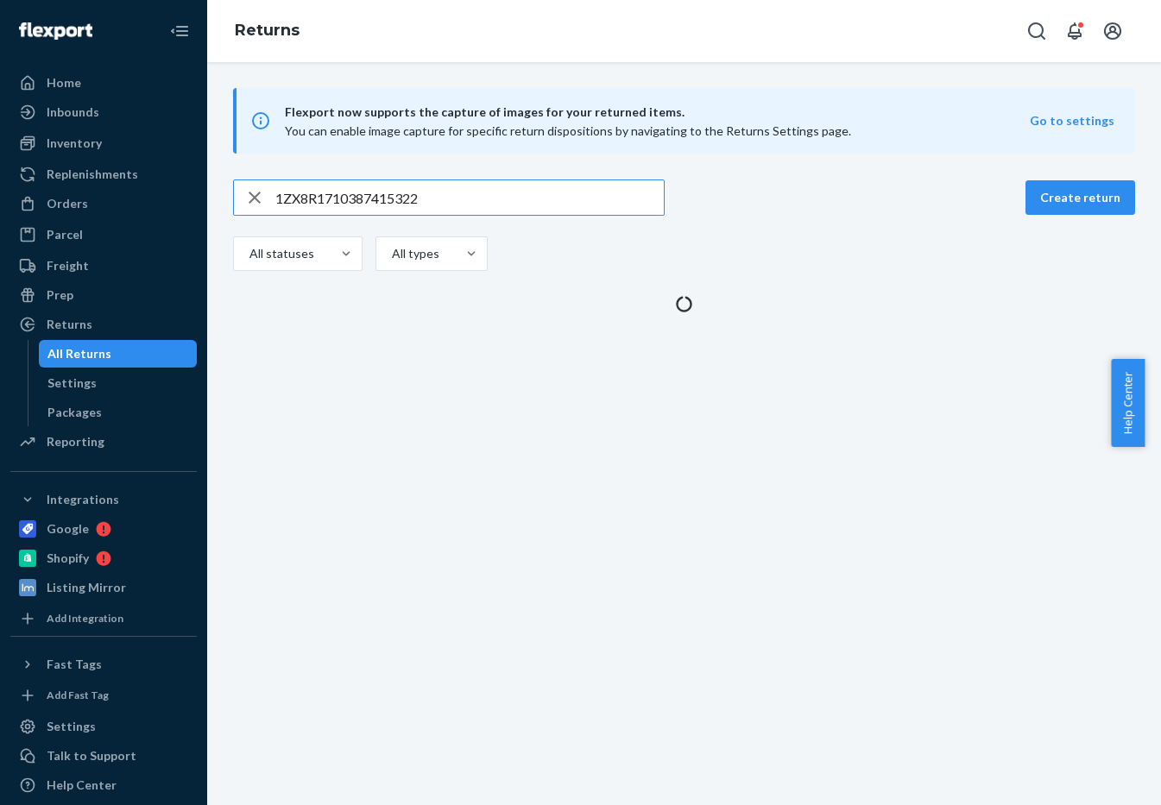
type input "1ZX8R1710387415322"
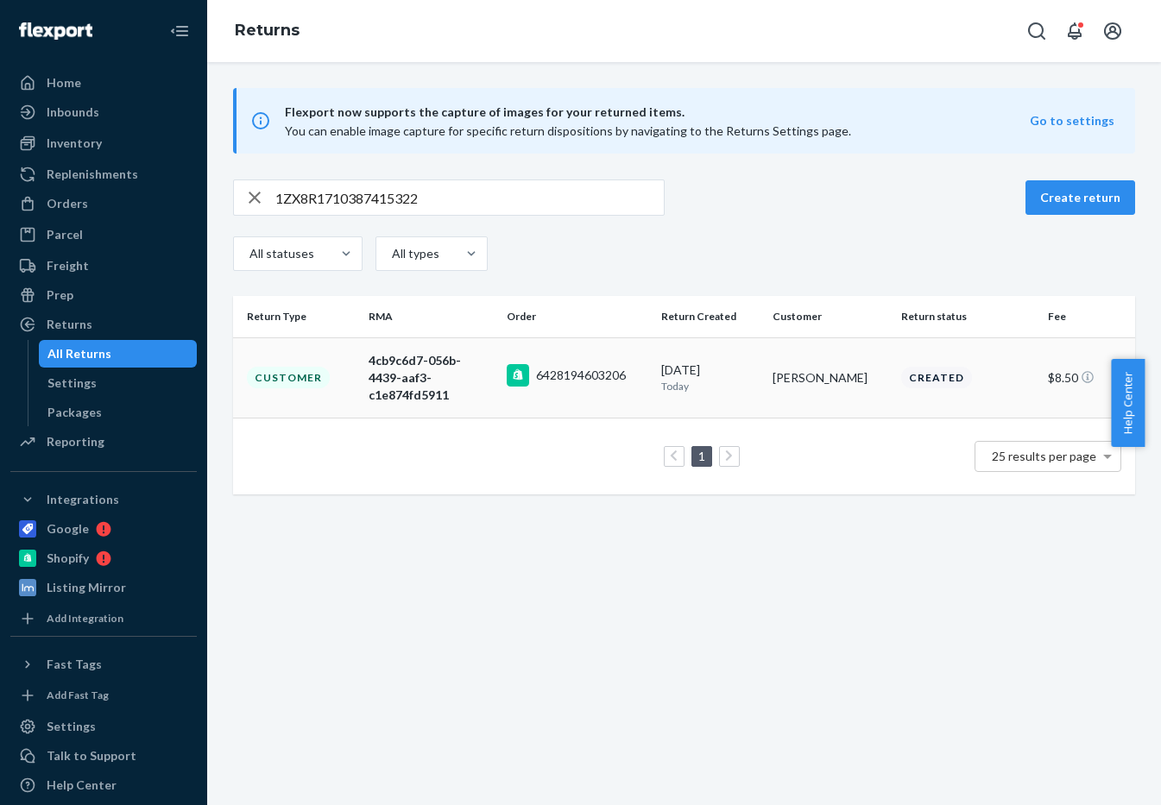
click at [421, 403] on div "4cb9c6d7-056b-4439-aaf3-c1e874fd5911" at bounding box center [430, 378] width 123 height 52
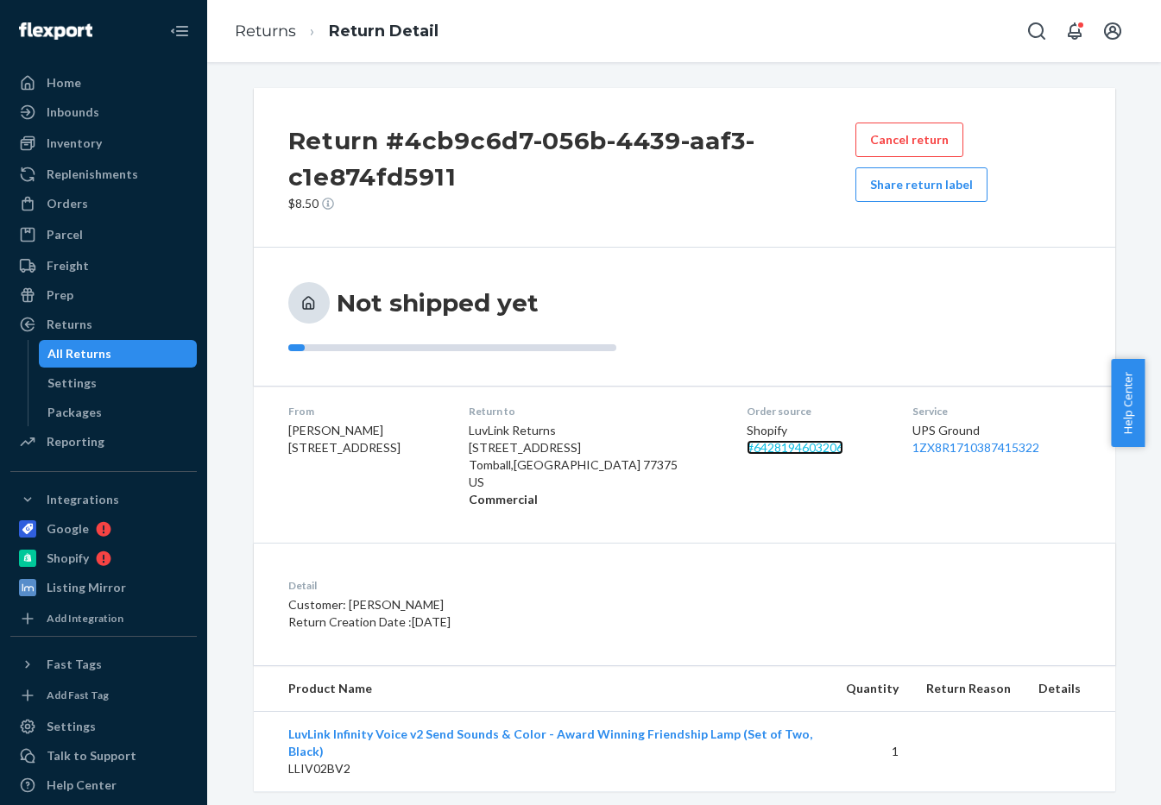
click at [804, 451] on link "# 6428194603206" at bounding box center [795, 447] width 97 height 15
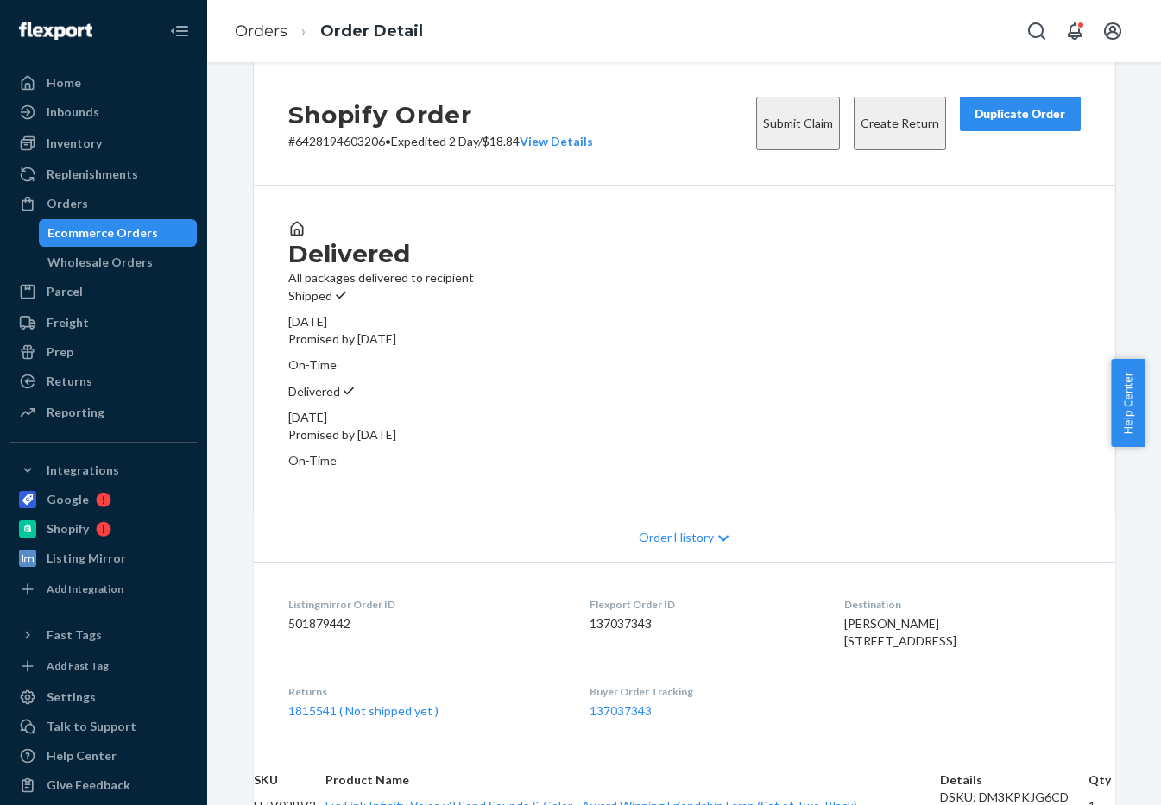
click at [774, 132] on button "Submit Claim" at bounding box center [798, 124] width 84 height 54
